Goal: Transaction & Acquisition: Purchase product/service

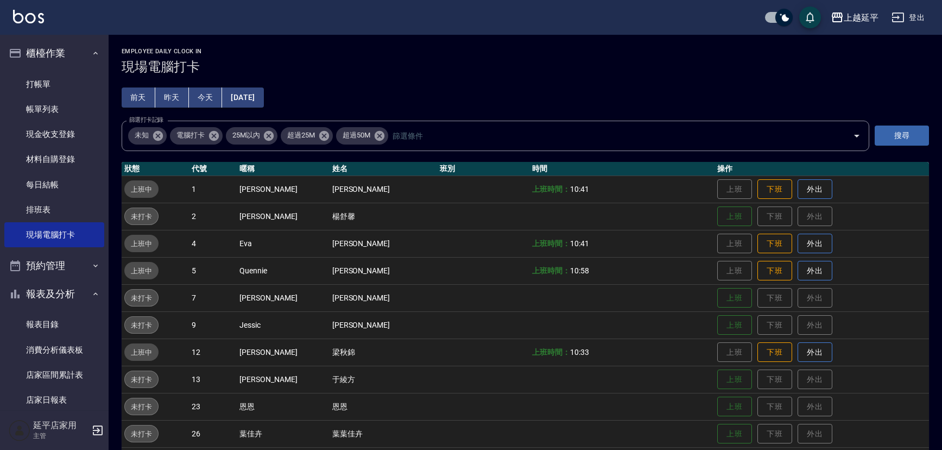
scroll to position [148, 0]
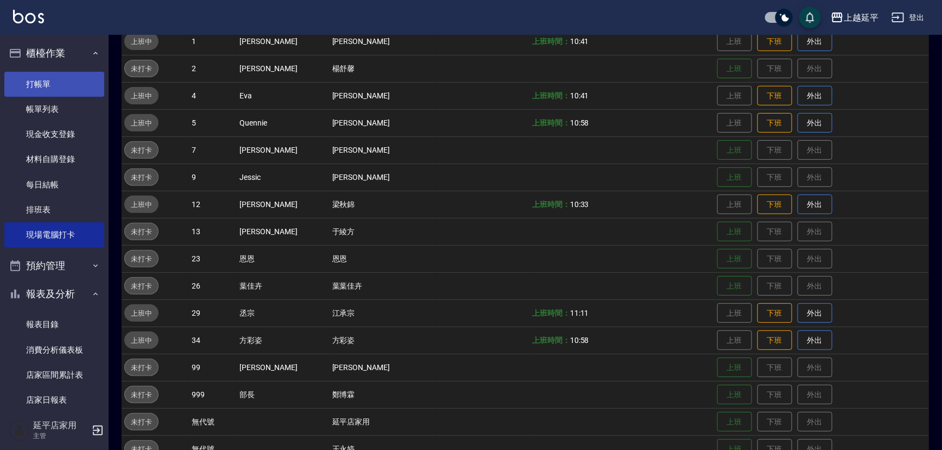
click at [46, 89] on link "打帳單" at bounding box center [54, 84] width 100 height 25
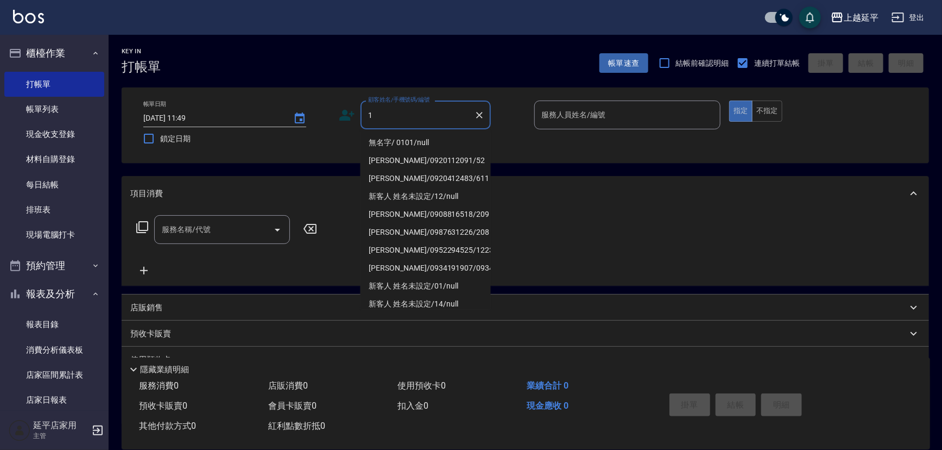
click at [387, 144] on li "無名字/ 0101/null" at bounding box center [426, 143] width 130 height 18
type input "無名字/ 0101/null"
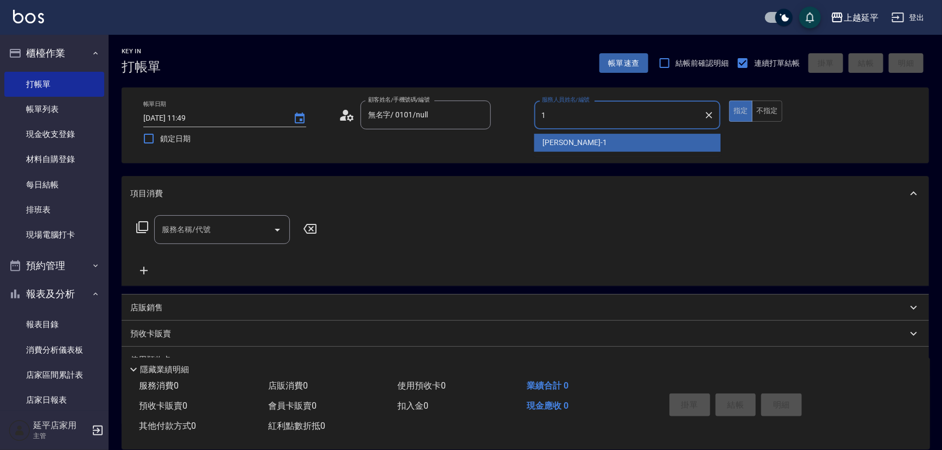
click at [560, 145] on span "[PERSON_NAME]-1" at bounding box center [575, 142] width 64 height 11
type input "[PERSON_NAME]-1"
click at [560, 145] on div "帳單日期 [DATE] 11:49 鎖定日期 顧客姓名/手機號碼/編號 無名字/ 0101/null 顧客姓名/手機號碼/編號 服務人員姓名/編號 [PERS…" at bounding box center [526, 124] width 782 height 49
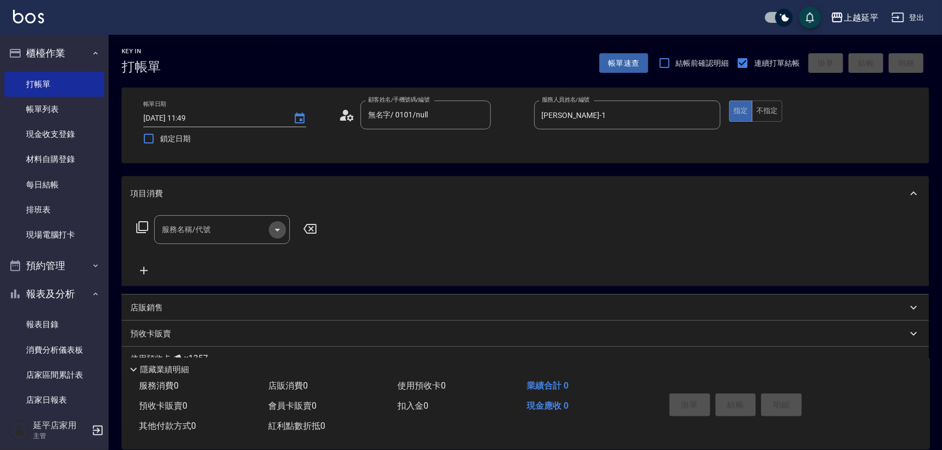
click at [279, 229] on icon "Open" at bounding box center [277, 230] width 5 height 3
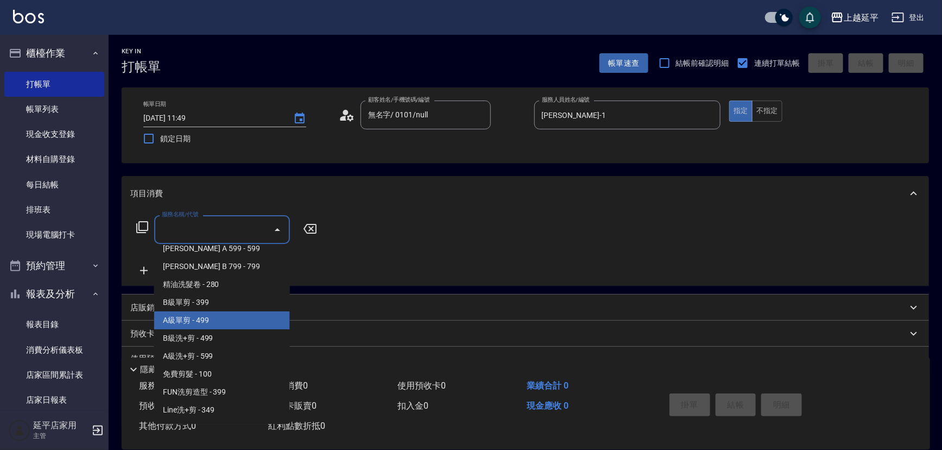
scroll to position [345, 0]
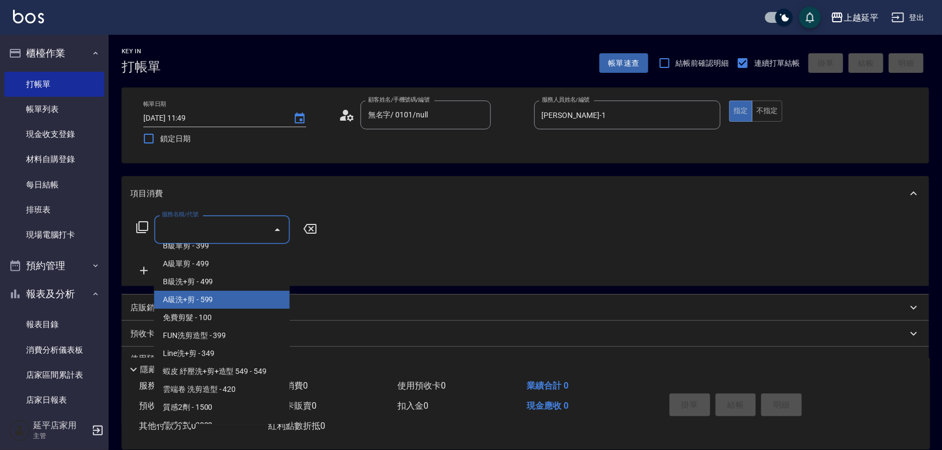
click at [199, 303] on span "A級洗+剪 - 599" at bounding box center [222, 300] width 136 height 18
type input "A級洗+剪(204)"
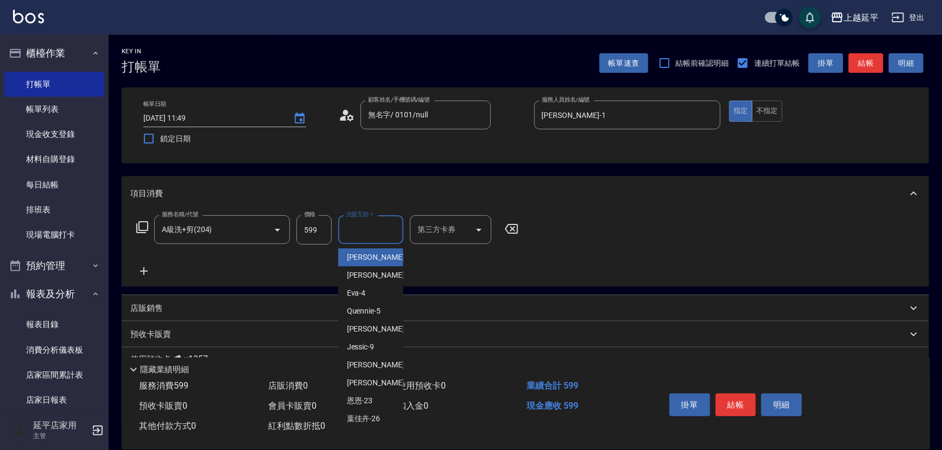
click at [371, 230] on input "洗髮互助-1" at bounding box center [370, 229] width 55 height 19
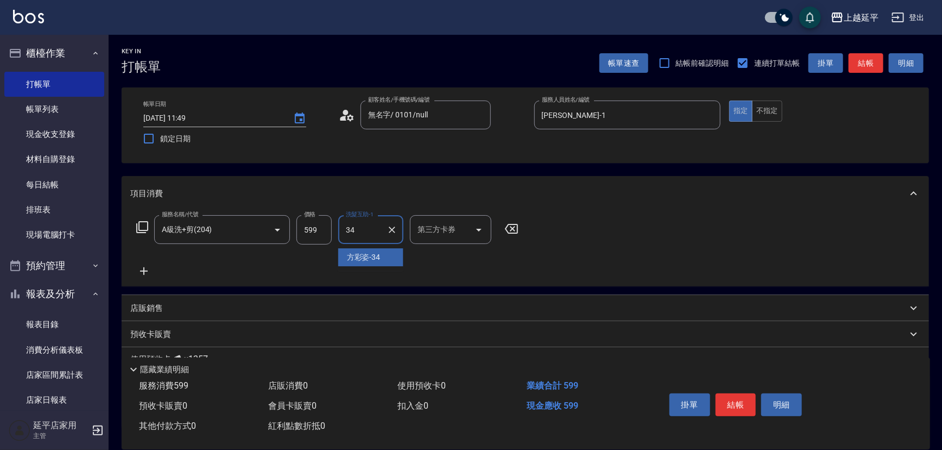
click at [377, 260] on span "[PERSON_NAME]-34" at bounding box center [364, 256] width 34 height 11
type input "方彩姿-34"
click at [734, 402] on button "結帳" at bounding box center [736, 404] width 41 height 23
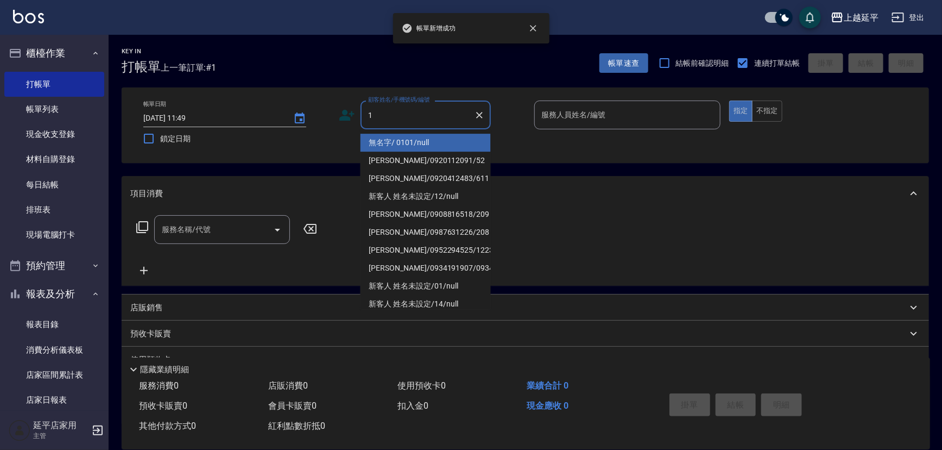
click at [402, 140] on li "無名字/ 0101/null" at bounding box center [426, 143] width 130 height 18
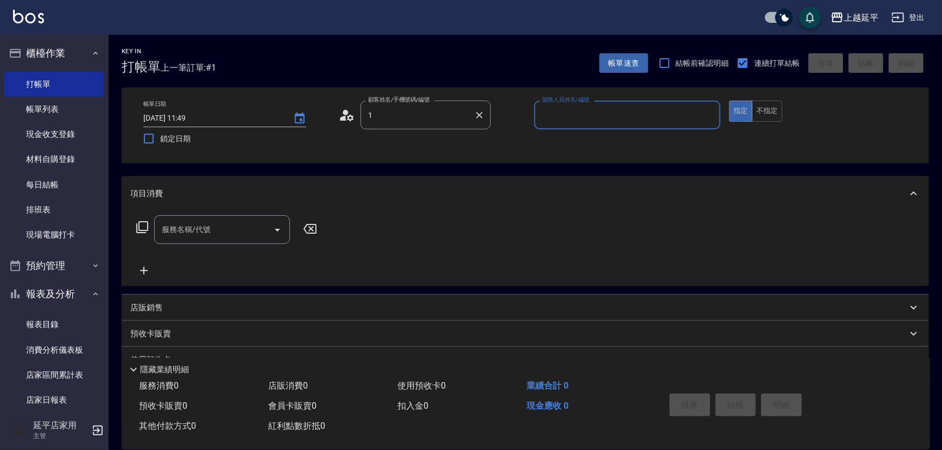
type input "無名字/ 0101/null"
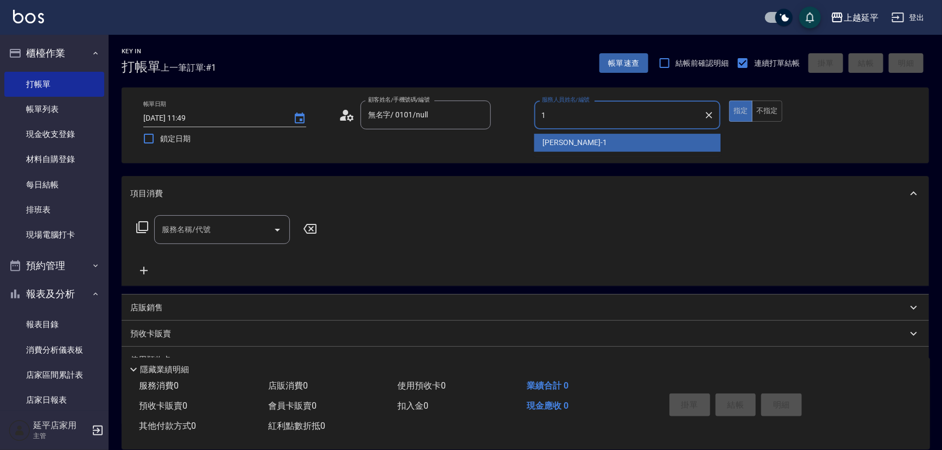
click at [549, 138] on span "[PERSON_NAME]-1" at bounding box center [575, 142] width 64 height 11
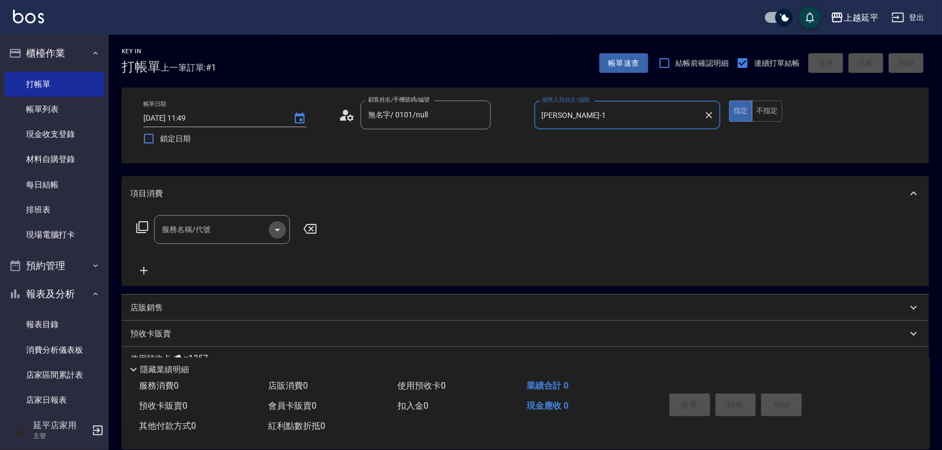
click at [278, 229] on icon "Open" at bounding box center [277, 230] width 5 height 3
type input "[PERSON_NAME]-1"
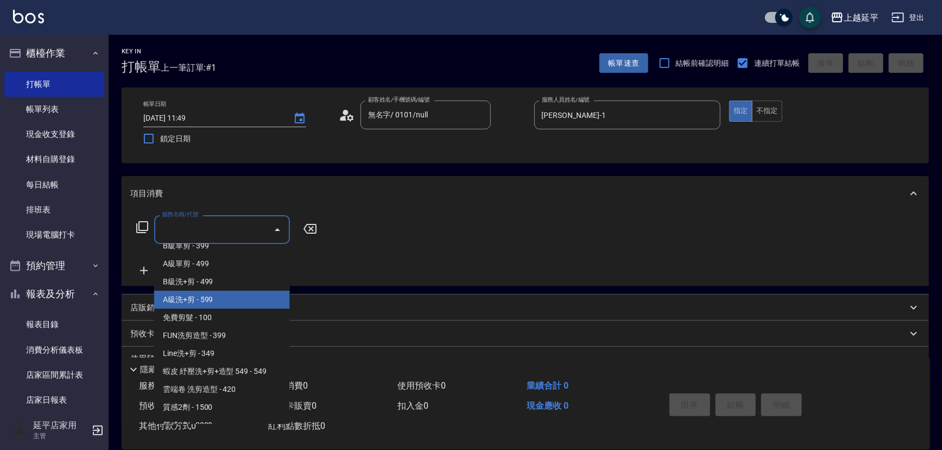
click at [219, 304] on span "A級洗+剪 - 599" at bounding box center [222, 300] width 136 height 18
type input "A級洗+剪(204)"
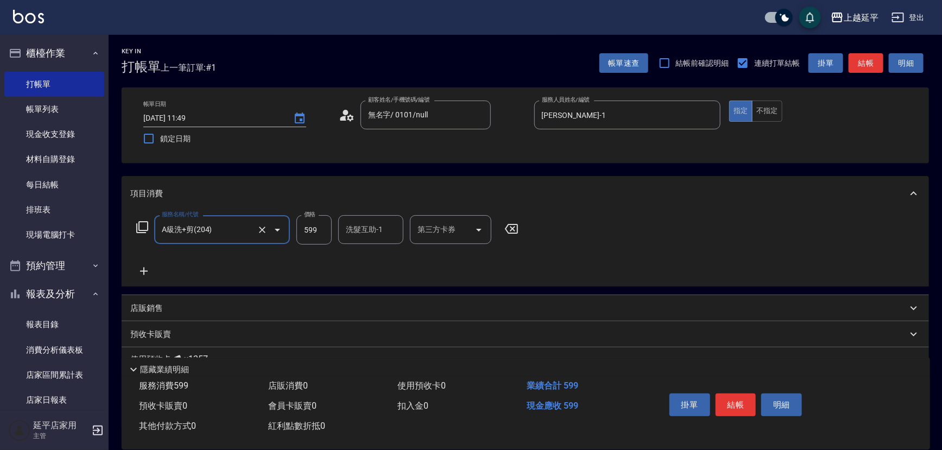
click at [367, 232] on input "洗髮互助-1" at bounding box center [370, 229] width 55 height 19
click at [385, 260] on div "[PERSON_NAME]-34" at bounding box center [370, 257] width 65 height 18
type input "方彩姿-34"
click at [737, 404] on button "結帳" at bounding box center [736, 404] width 41 height 23
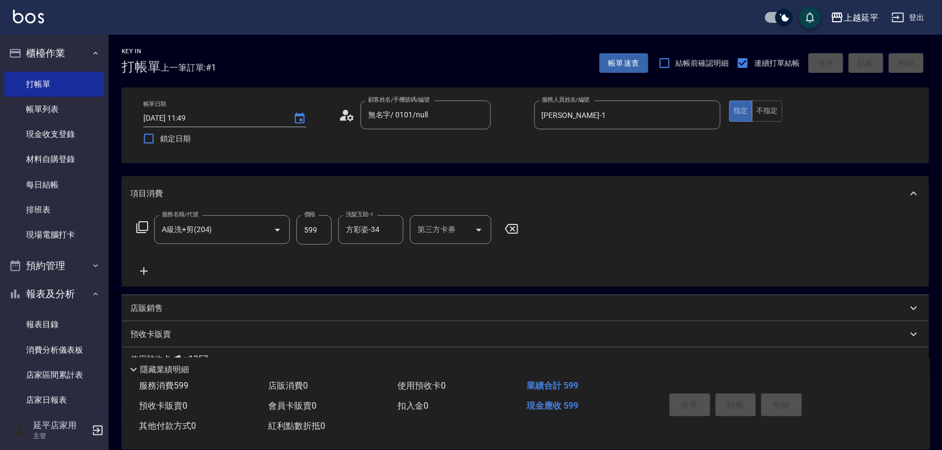
type input "[DATE] 11:50"
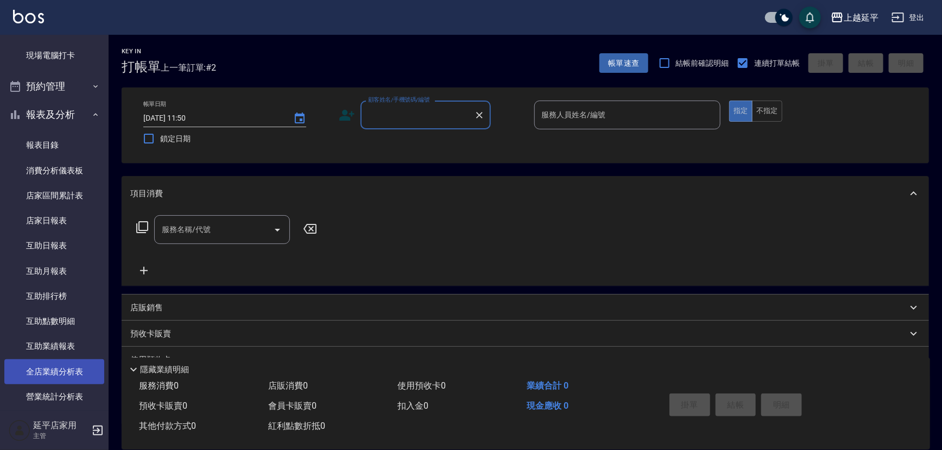
scroll to position [247, 0]
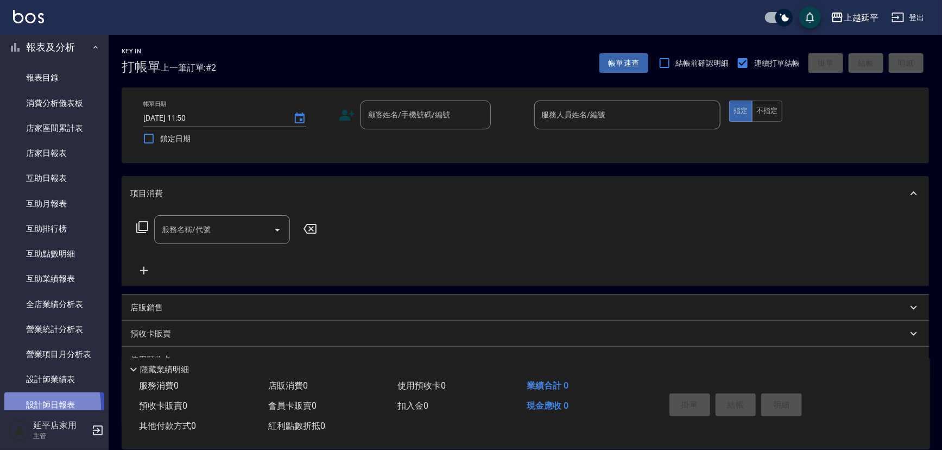
click at [36, 406] on link "設計師日報表" at bounding box center [54, 404] width 100 height 25
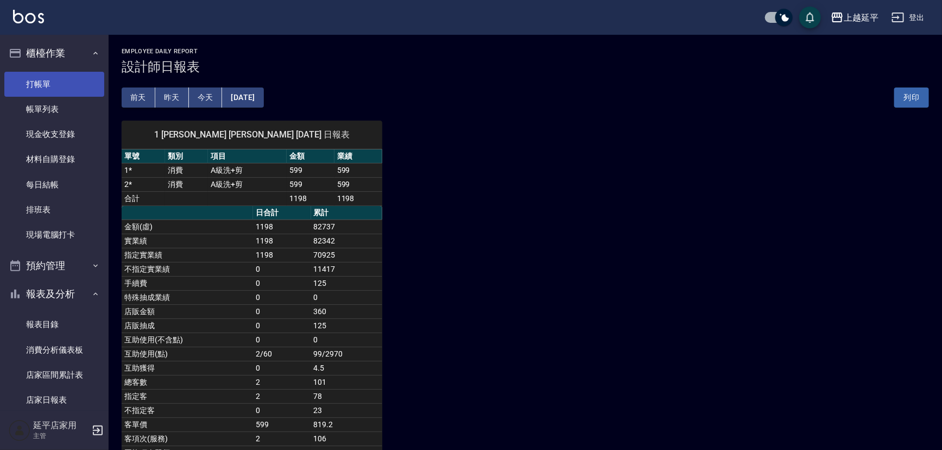
click at [37, 84] on link "打帳單" at bounding box center [54, 84] width 100 height 25
